Goal: Information Seeking & Learning: Learn about a topic

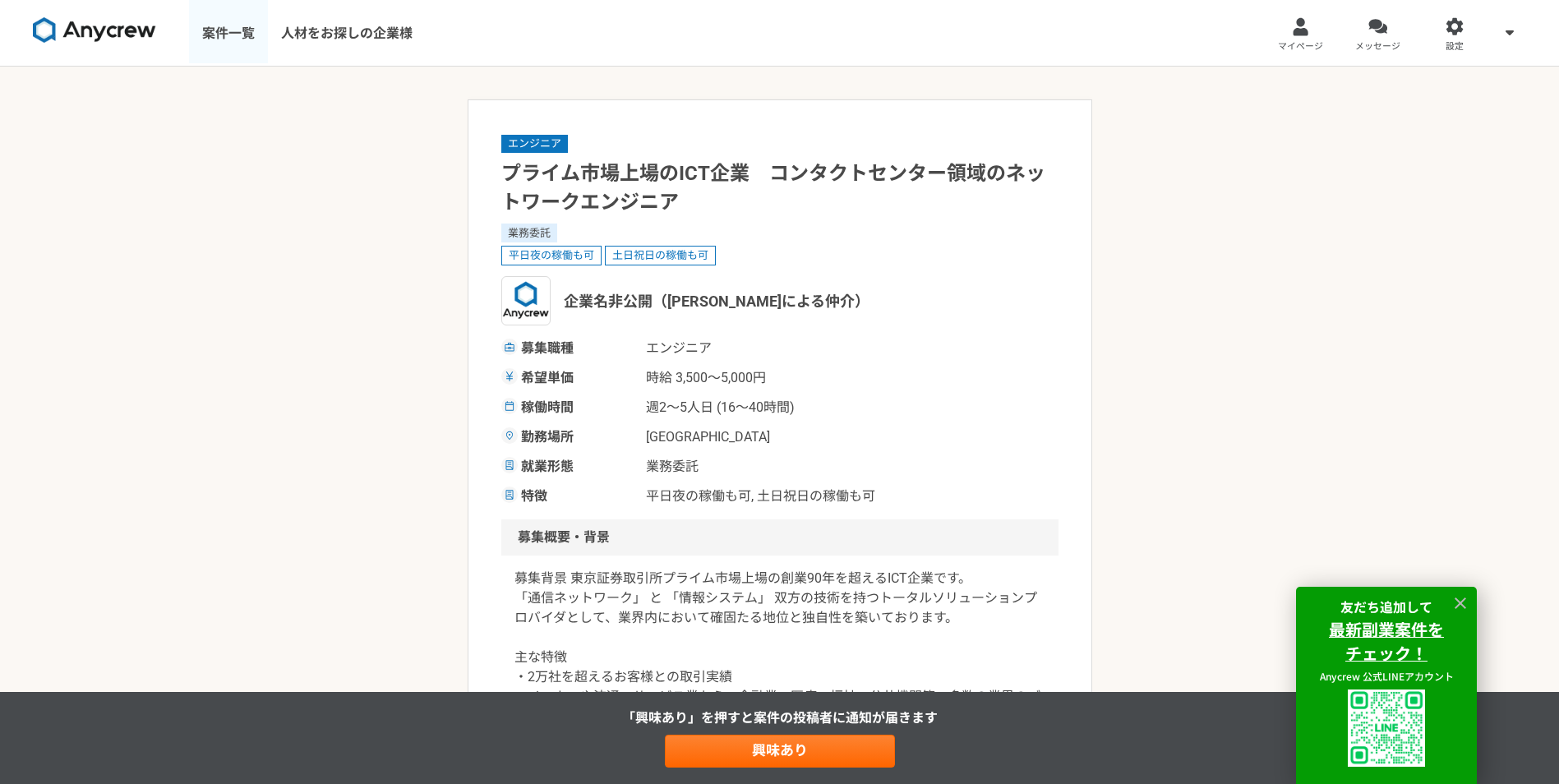
click at [196, 37] on link "案件一覧" at bounding box center [228, 33] width 79 height 66
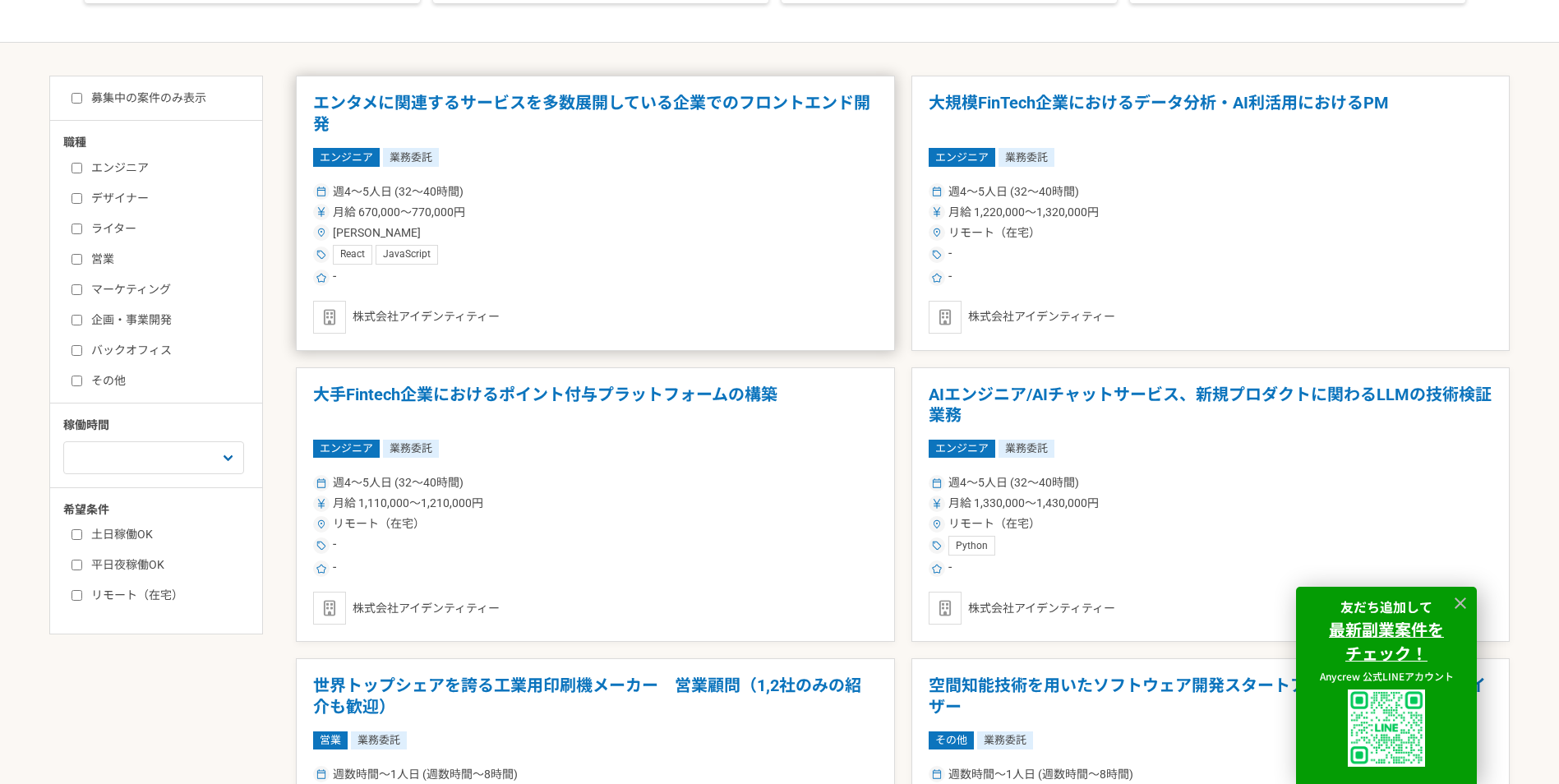
scroll to position [329, 0]
click at [135, 532] on label "土日稼働OK" at bounding box center [166, 533] width 189 height 17
click at [82, 532] on input "土日稼働OK" at bounding box center [77, 533] width 11 height 11
checkbox input "true"
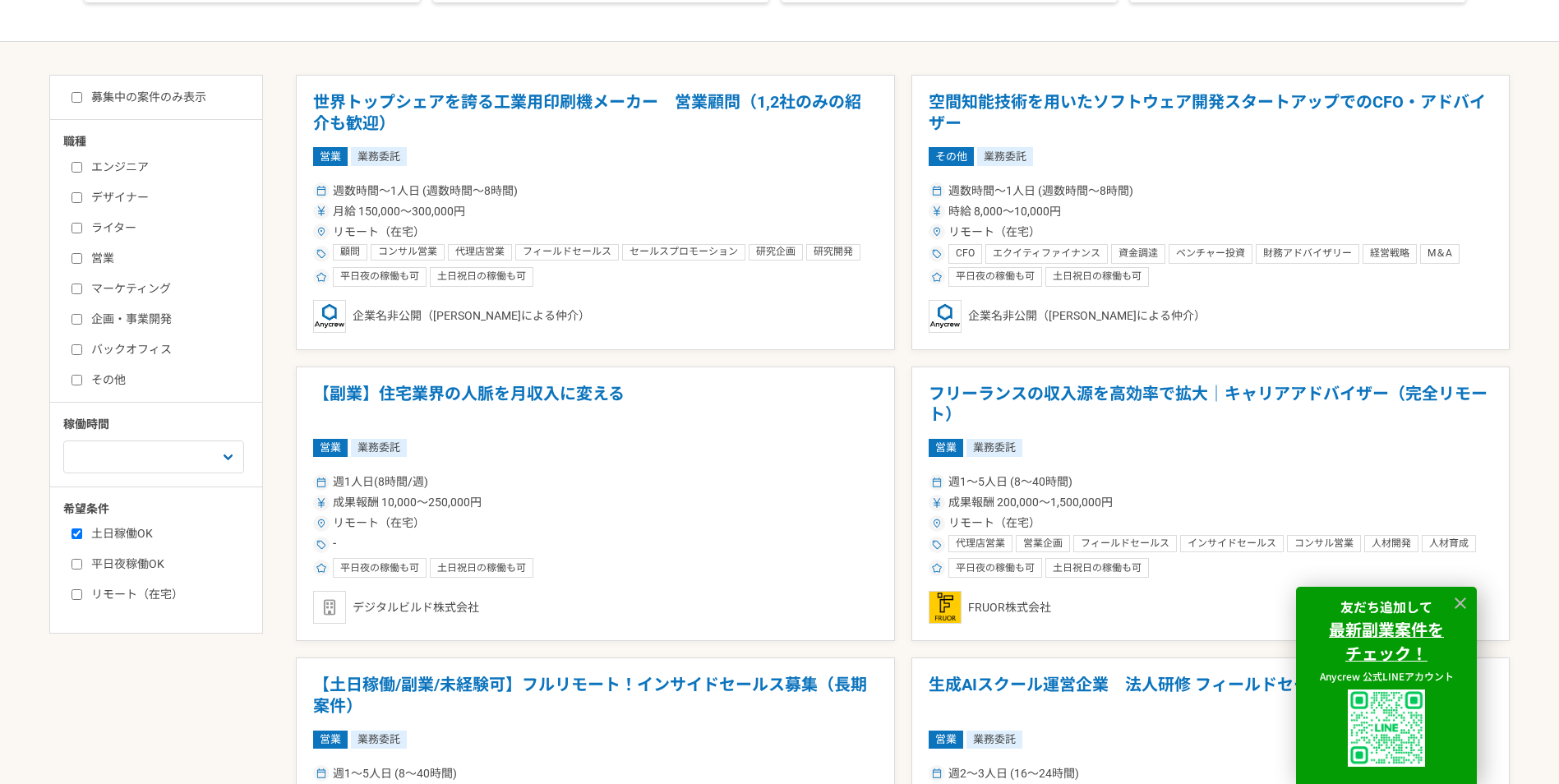
click at [139, 558] on label "平日夜稼働OK" at bounding box center [166, 564] width 189 height 17
click at [82, 559] on input "平日夜稼働OK" at bounding box center [77, 564] width 11 height 11
checkbox input "true"
click at [139, 601] on label "リモート（在宅）" at bounding box center [166, 594] width 189 height 17
click at [82, 600] on input "リモート（在宅）" at bounding box center [77, 594] width 11 height 11
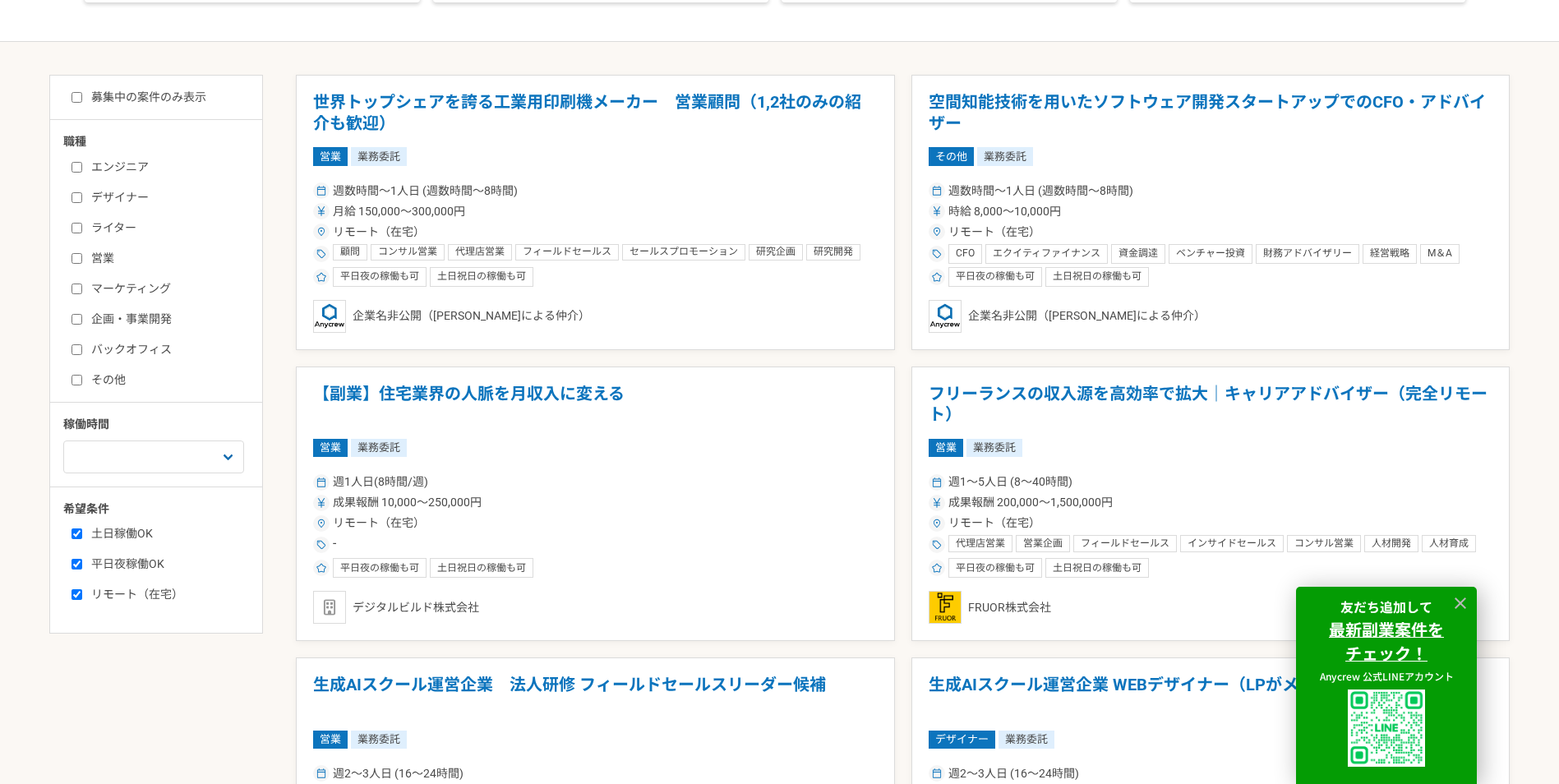
checkbox input "true"
click at [134, 166] on label "エンジニア" at bounding box center [166, 166] width 189 height 17
click at [82, 166] on input "エンジニア" at bounding box center [77, 166] width 11 height 11
checkbox input "true"
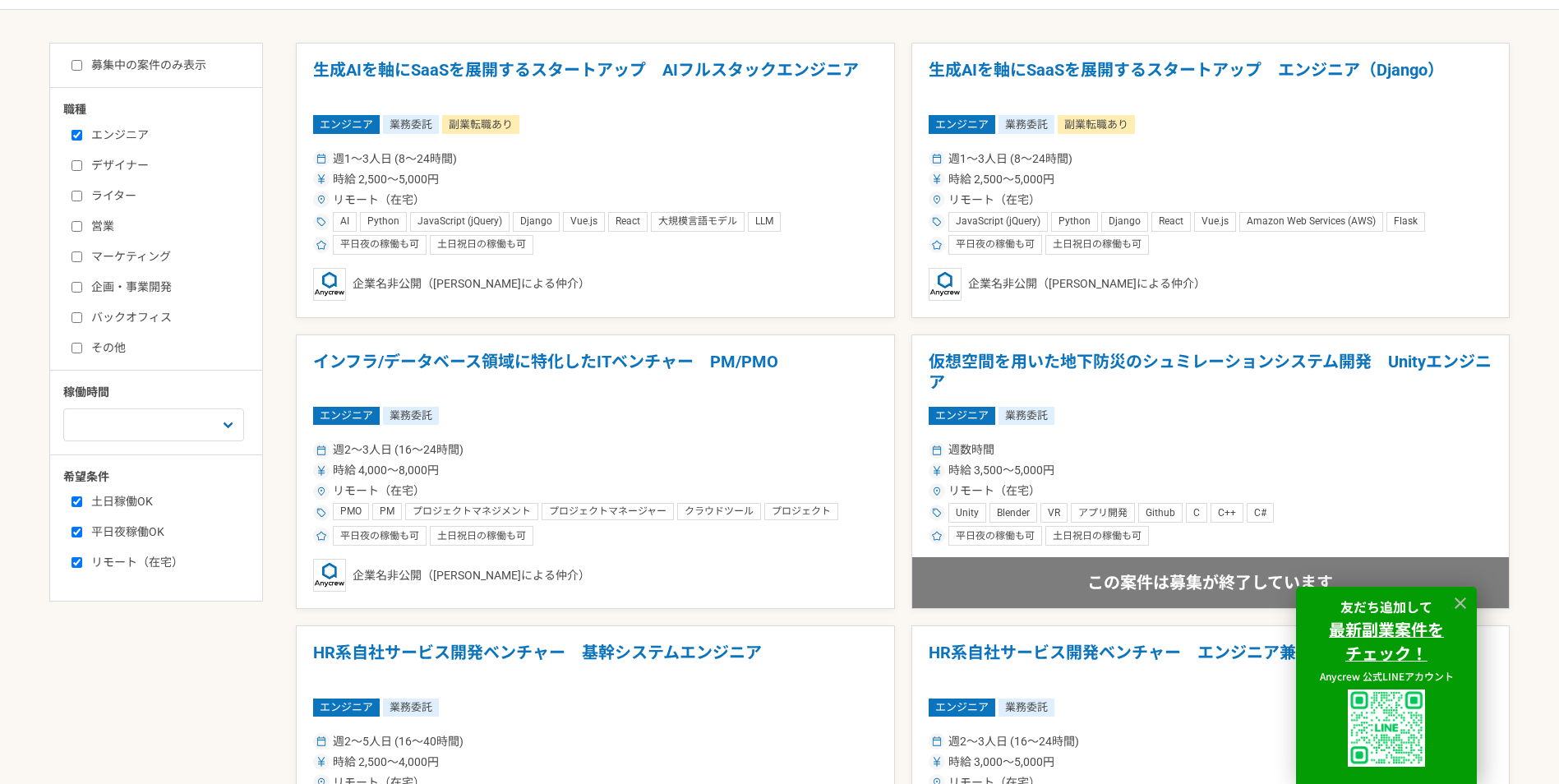
scroll to position [82, 0]
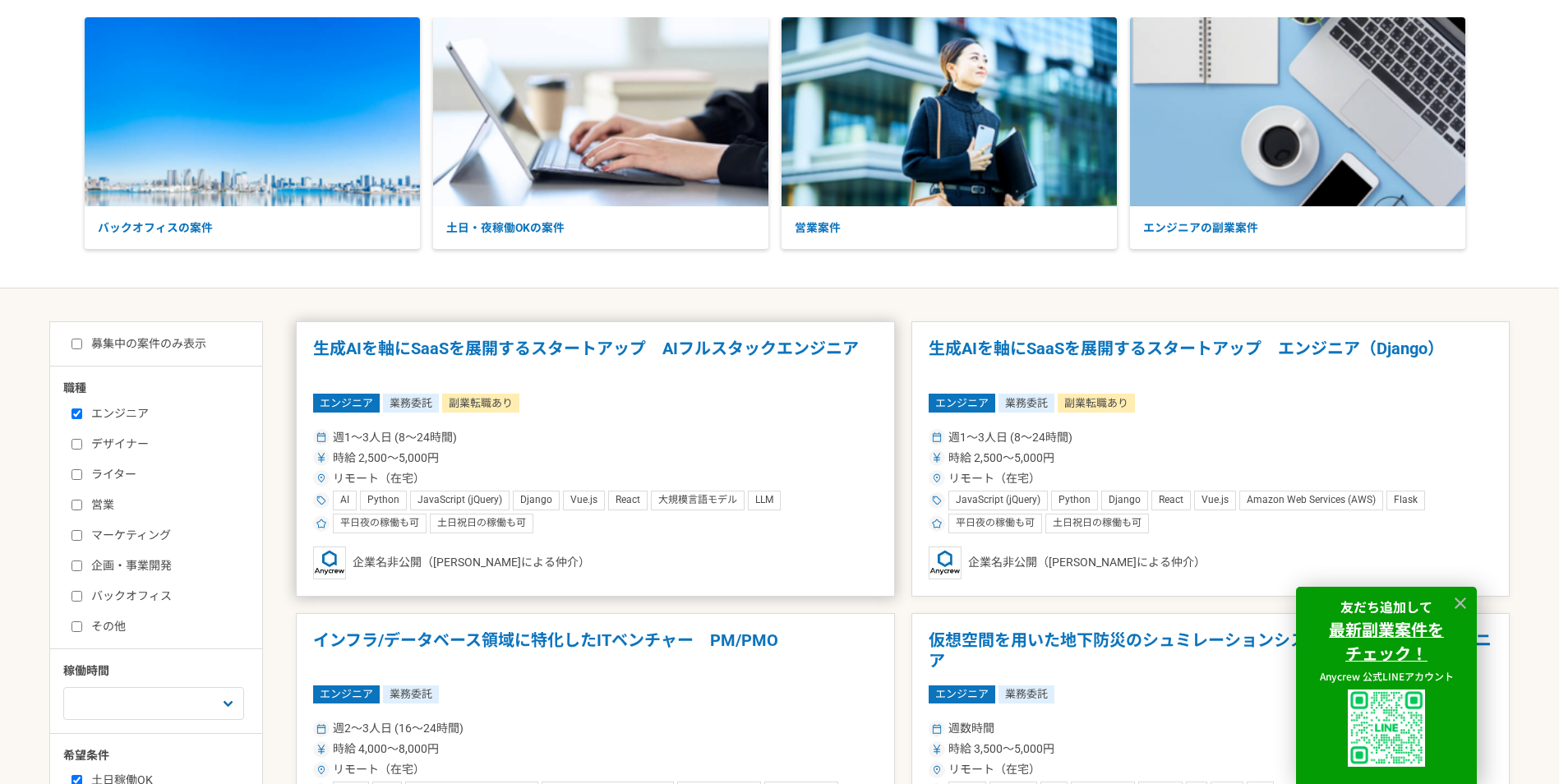
click at [565, 355] on h1 "生成AIを軸にSaaSを展開するスタートアップ　AIフルスタックエンジニア" at bounding box center [595, 360] width 565 height 42
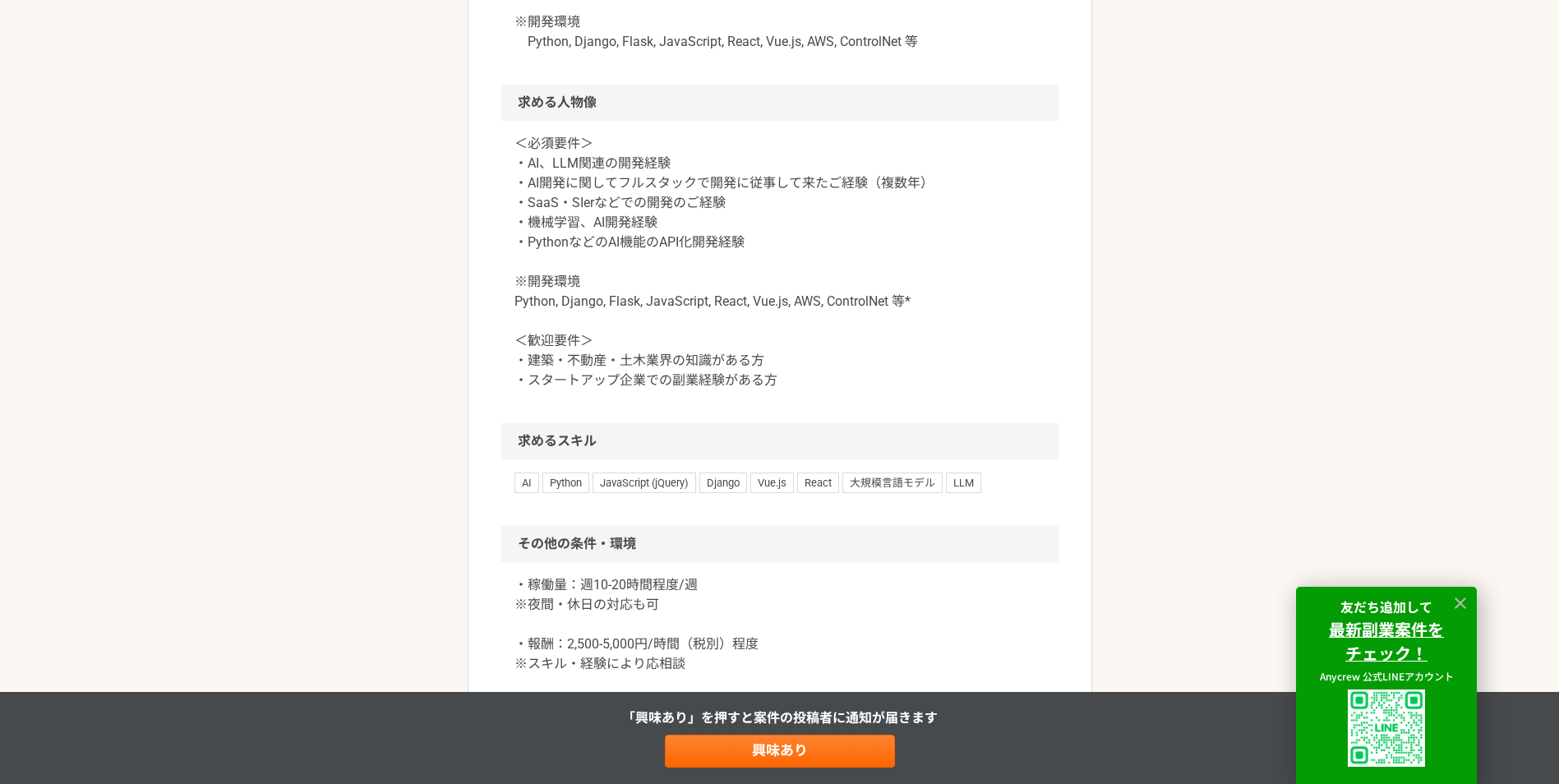
scroll to position [1478, 0]
